Goal: Check status: Check status

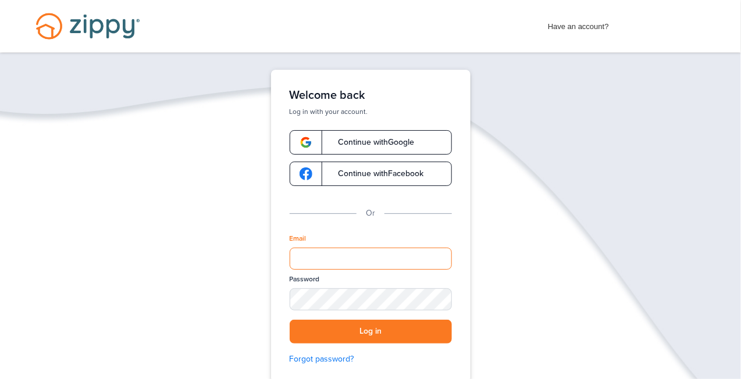
click at [333, 265] on input "Email" at bounding box center [371, 259] width 162 height 22
type input "**********"
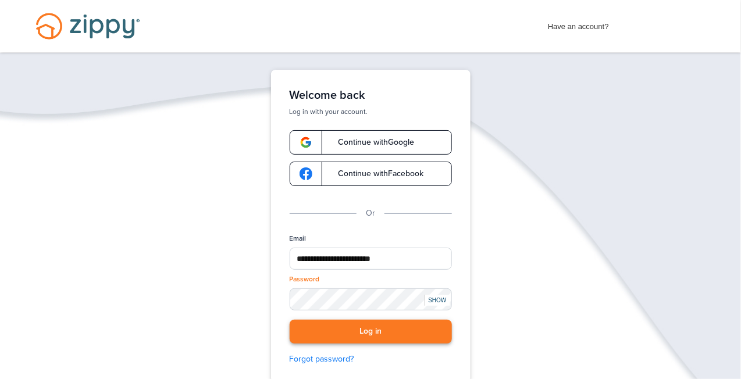
click at [348, 340] on button "Log in" at bounding box center [371, 332] width 162 height 24
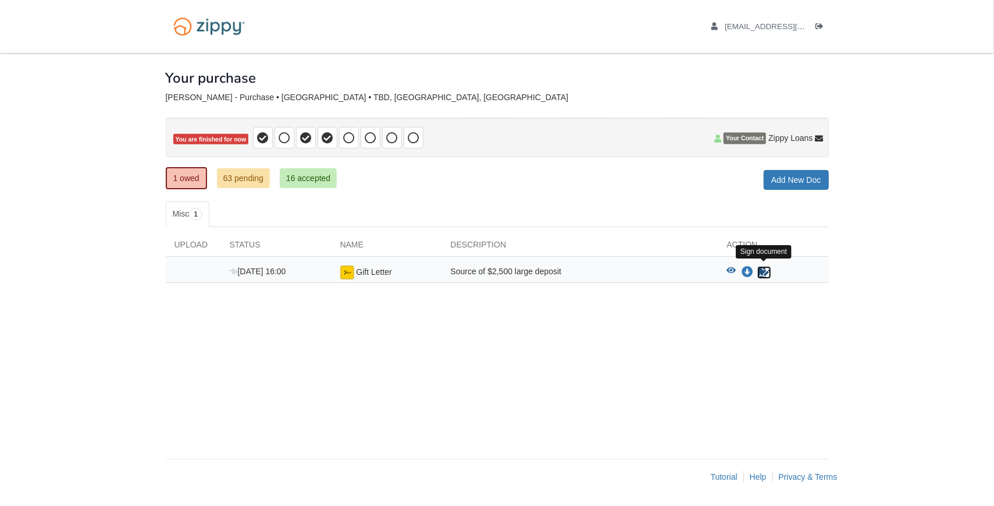
click at [745, 272] on icon "Sign Form" at bounding box center [764, 272] width 13 height 12
click at [732, 267] on icon "View Gift Letter" at bounding box center [731, 270] width 9 height 8
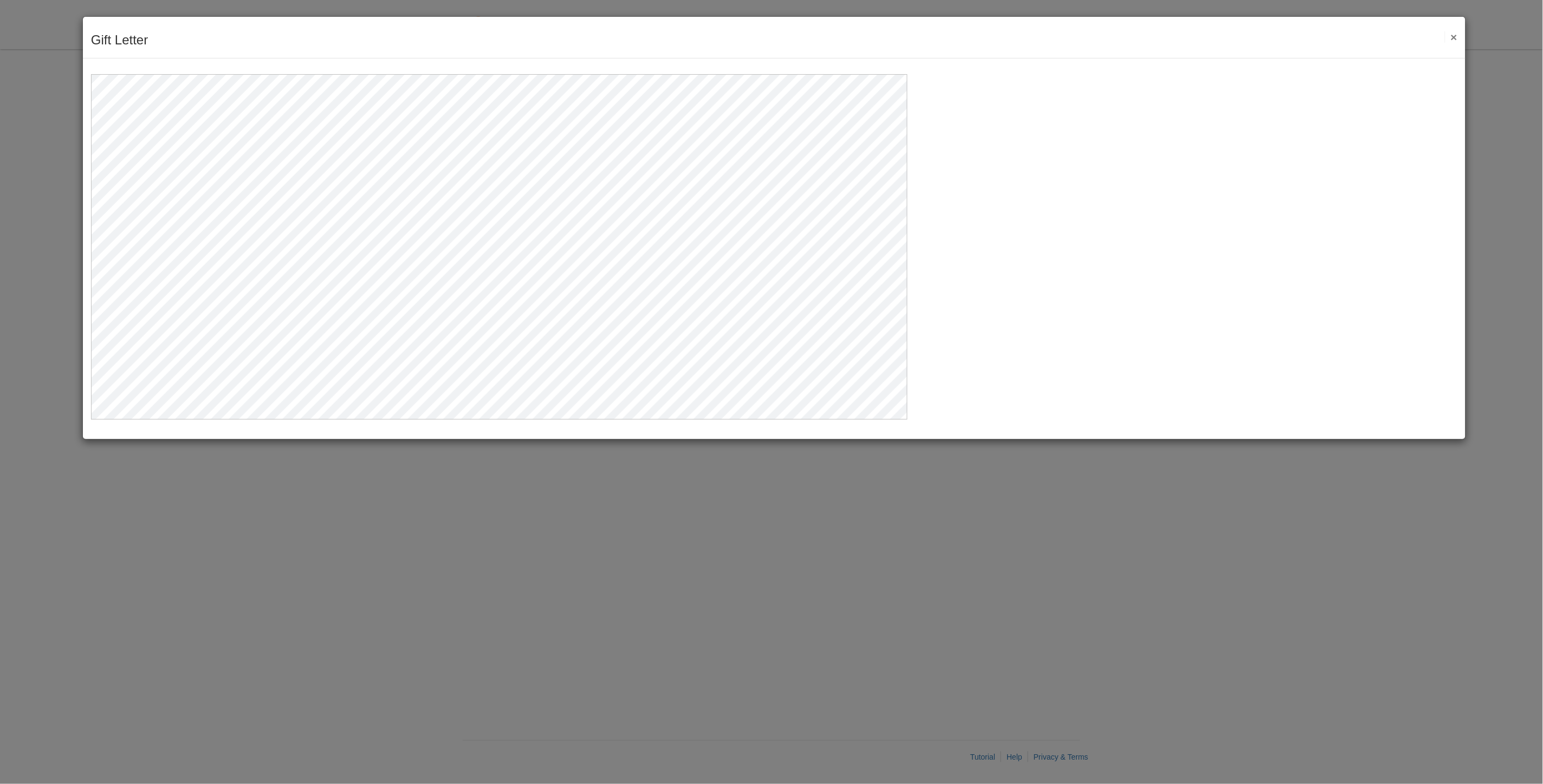
click at [926, 274] on div at bounding box center [774, 238] width 1383 height 360
click at [926, 34] on button "×" at bounding box center [1450, 37] width 12 height 11
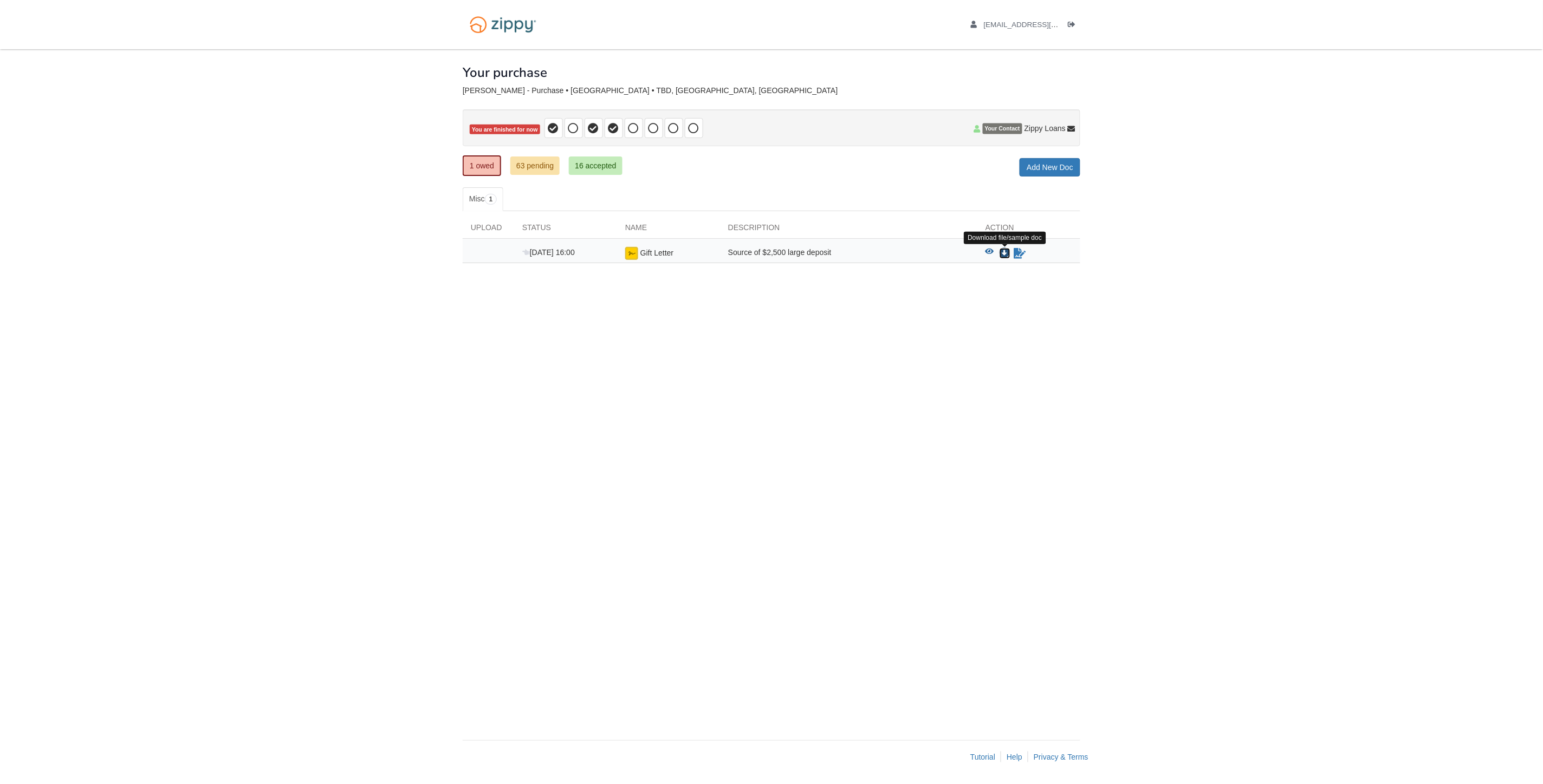
click at [926, 252] on icon "Download Gift Letter" at bounding box center [1005, 253] width 11 height 11
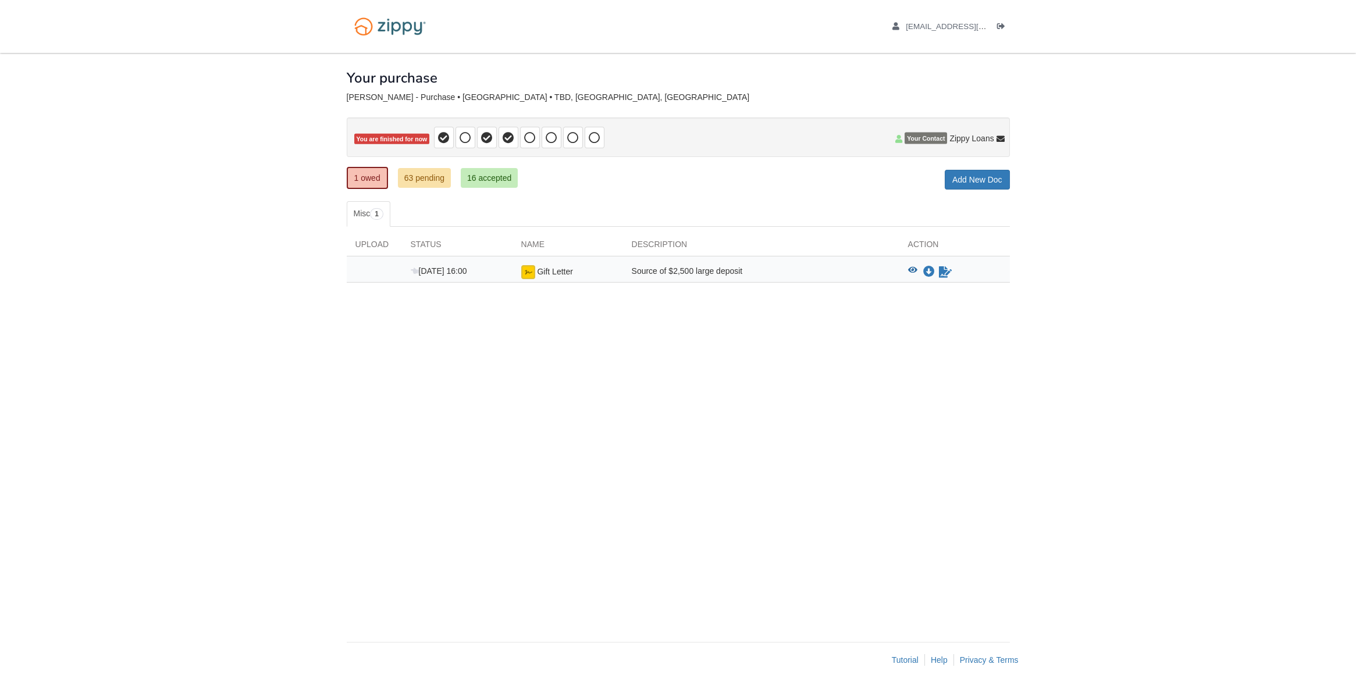
click at [994, 376] on body "[EMAIL_ADDRESS][DOMAIN_NAME] Logout" at bounding box center [678, 344] width 1356 height 689
click at [910, 268] on icon "View Gift Letter" at bounding box center [912, 270] width 9 height 8
